Goal: Task Accomplishment & Management: Use online tool/utility

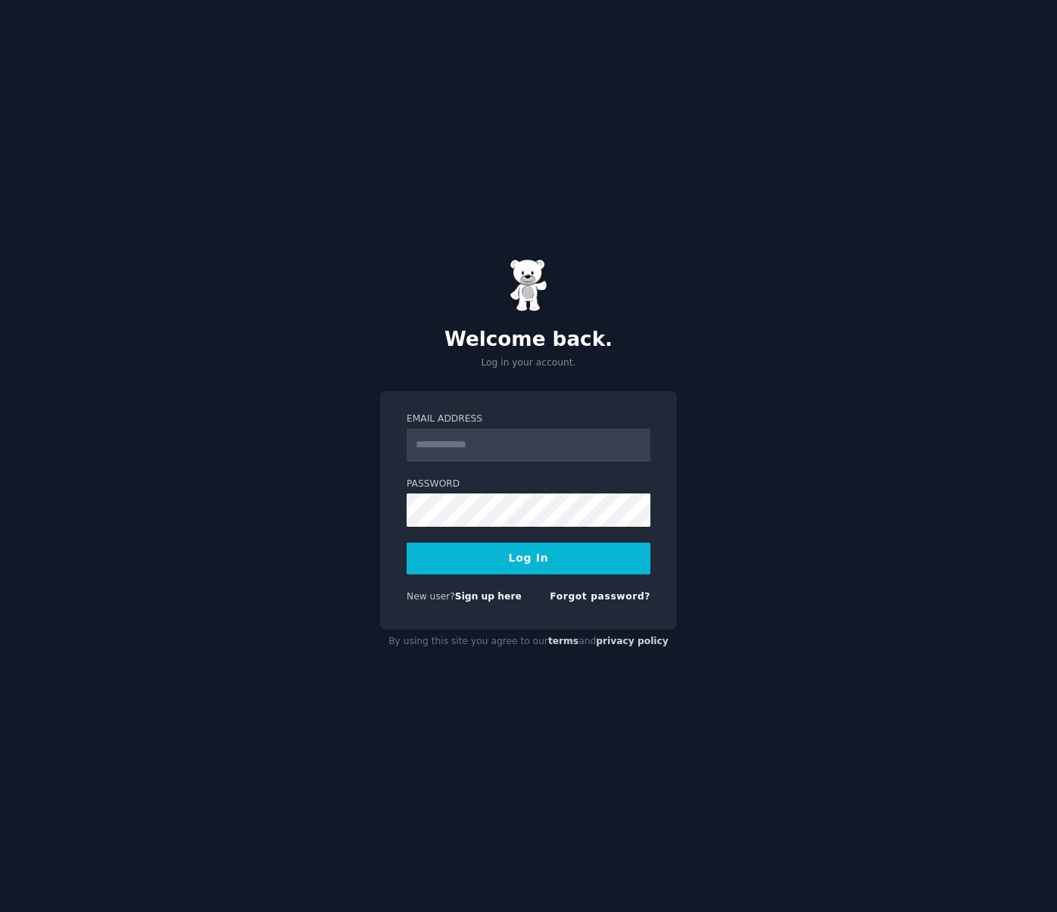
click at [477, 454] on input "Email Address" at bounding box center [529, 445] width 244 height 33
click at [457, 417] on label "Email Address" at bounding box center [529, 420] width 244 height 14
click at [457, 429] on input "Email Address" at bounding box center [529, 445] width 244 height 33
type input "**********"
click at [505, 564] on button "Log In" at bounding box center [529, 559] width 244 height 32
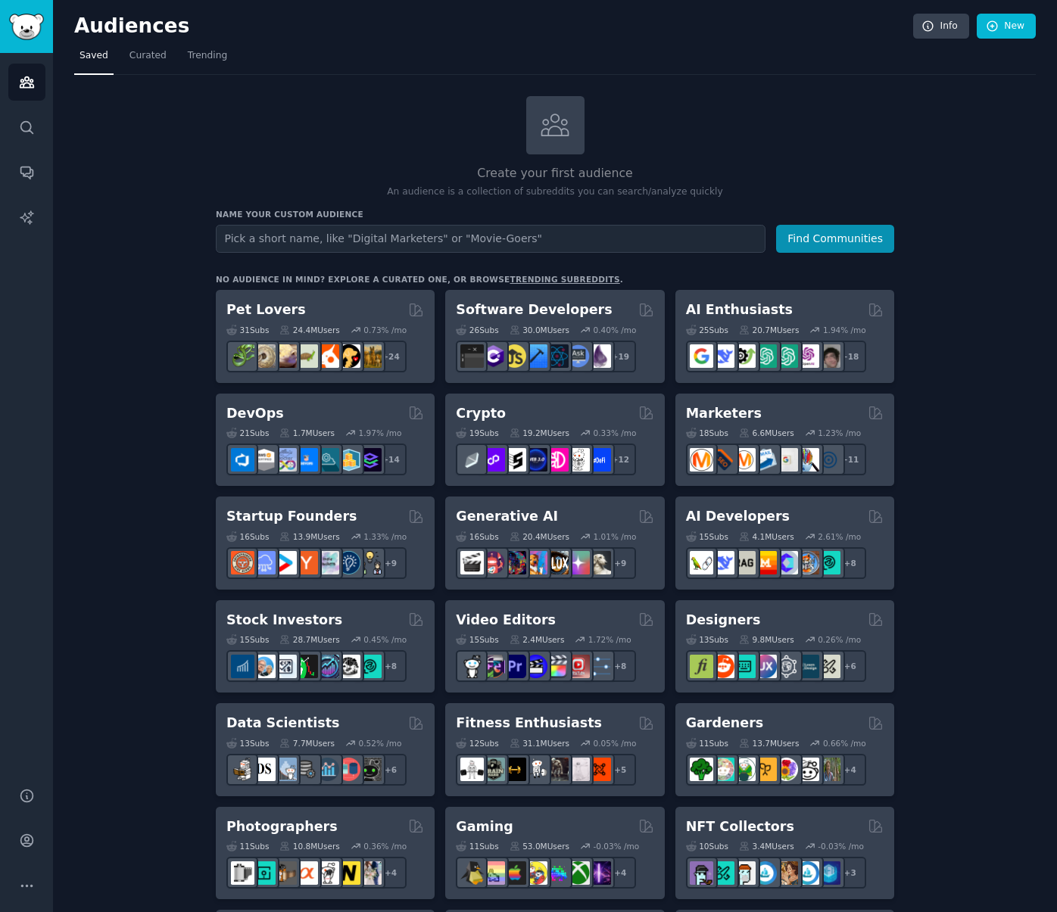
click at [400, 238] on input "text" at bounding box center [491, 239] width 550 height 28
type input "creatine"
click at [776, 225] on button "Find Communities" at bounding box center [835, 239] width 118 height 28
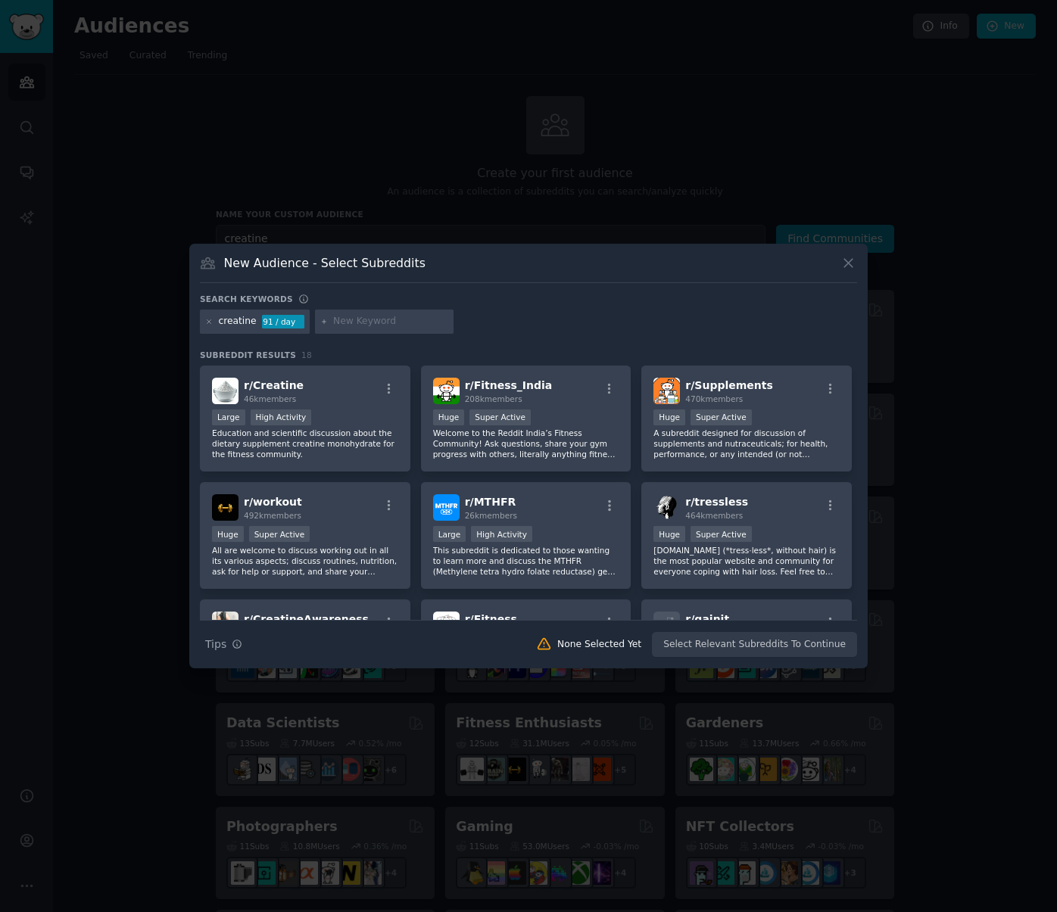
click at [516, 323] on div "creatine 91 / day" at bounding box center [528, 325] width 657 height 30
click at [350, 418] on div "Large High Activity" at bounding box center [305, 419] width 186 height 19
click at [246, 439] on p "Education and scientific discussion about the dietary supplement creatine monoh…" at bounding box center [305, 444] width 186 height 32
click at [280, 388] on span "r/ Creatine" at bounding box center [274, 385] width 60 height 12
click at [809, 644] on button "Create Audience" at bounding box center [808, 645] width 100 height 26
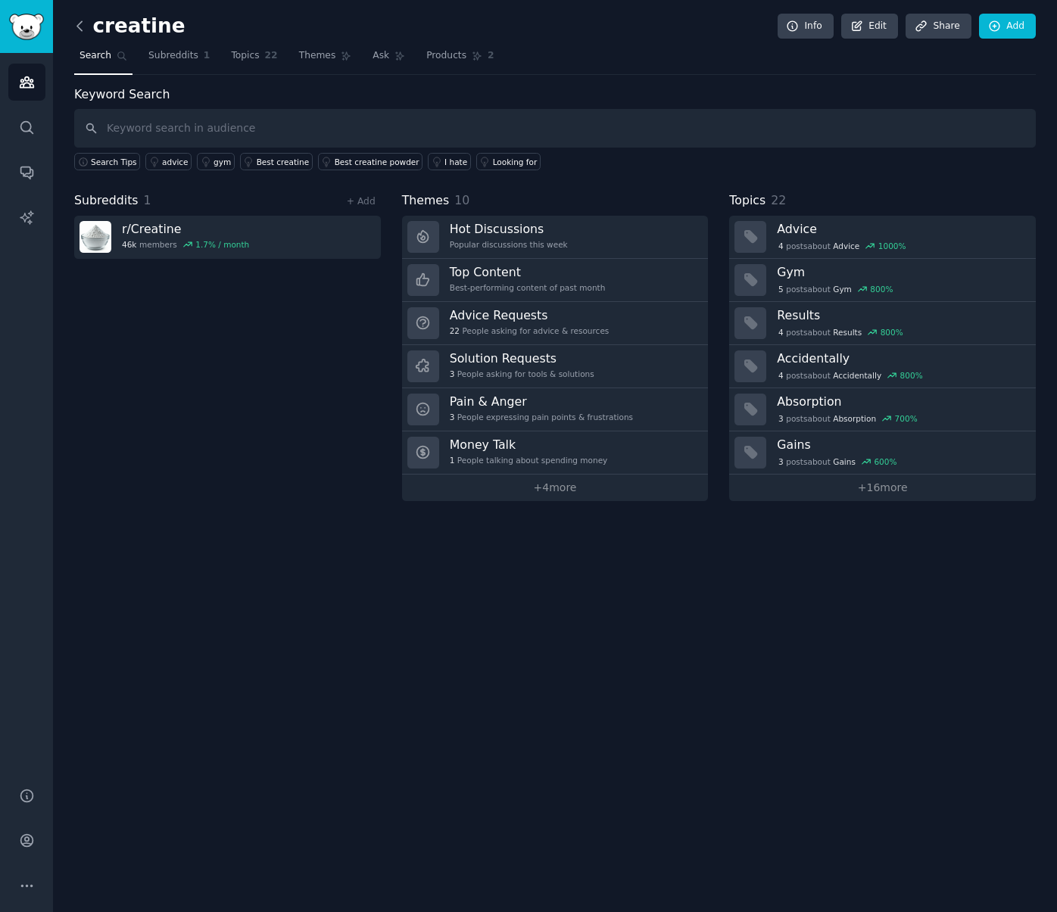
click at [86, 30] on icon at bounding box center [80, 26] width 16 height 16
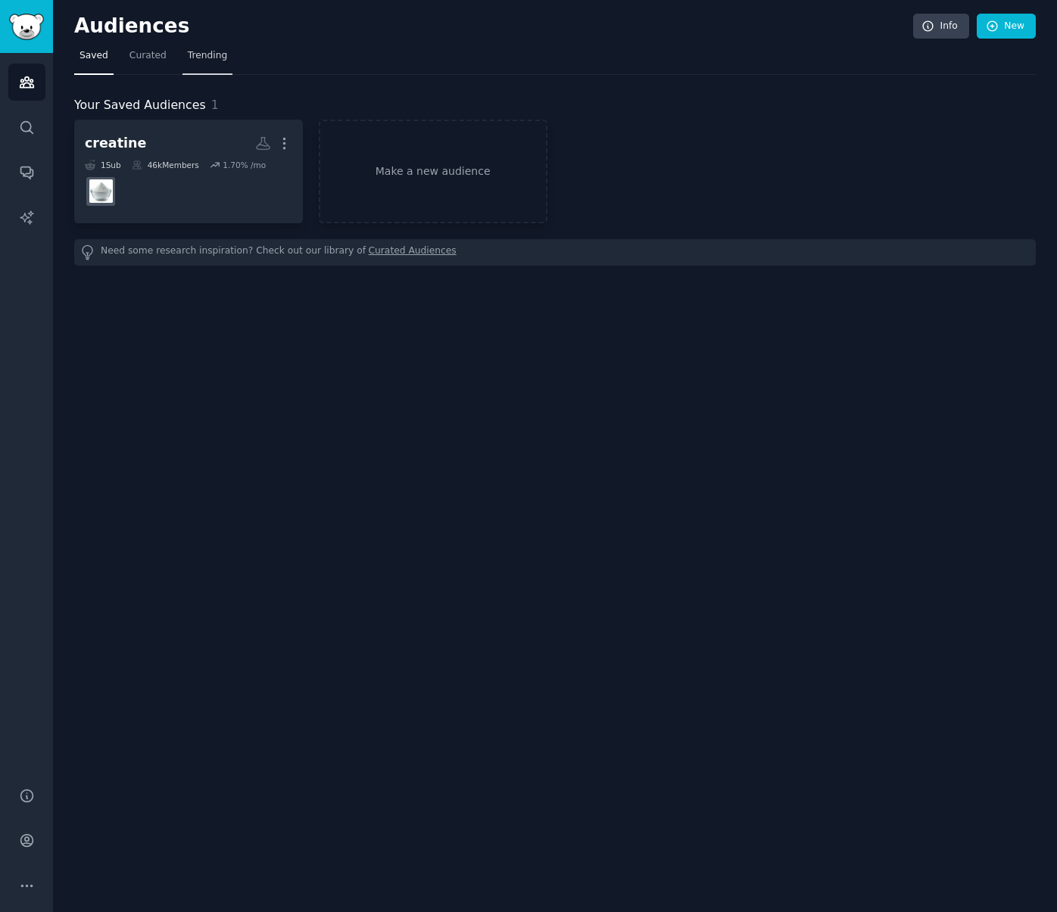
click at [213, 59] on span "Trending" at bounding box center [207, 56] width 39 height 14
